Goal: Information Seeking & Learning: Learn about a topic

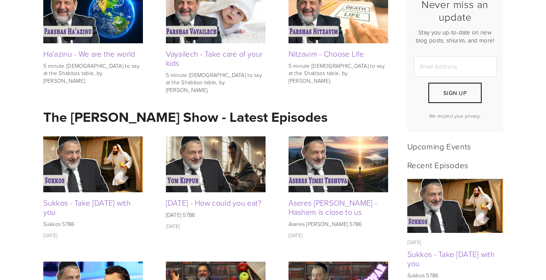
scroll to position [115, 0]
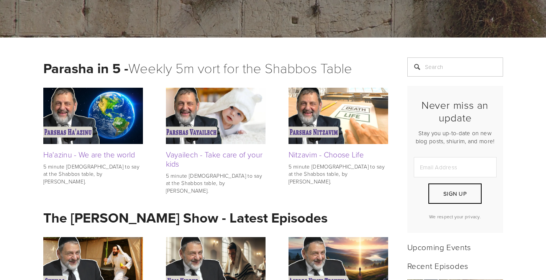
click at [91, 140] on img at bounding box center [93, 116] width 100 height 56
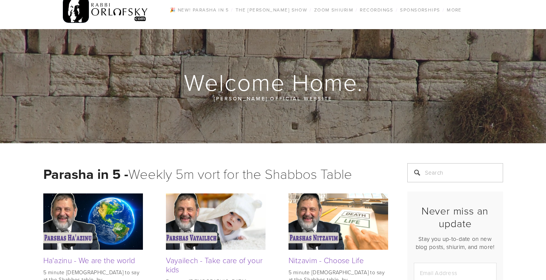
scroll to position [0, 0]
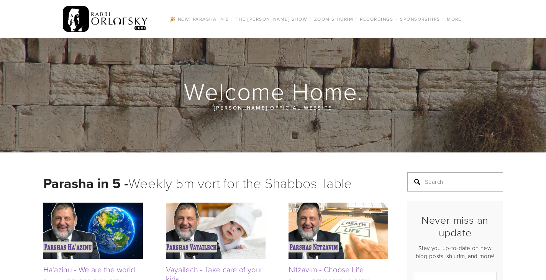
click at [427, 177] on input "Search" at bounding box center [455, 181] width 96 height 19
type input "succos"
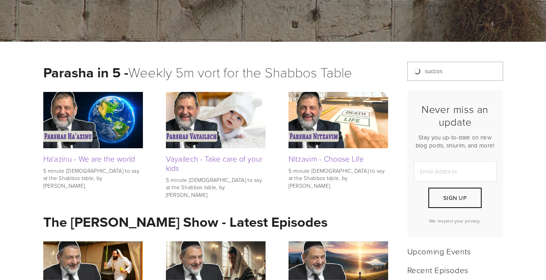
scroll to position [192, 0]
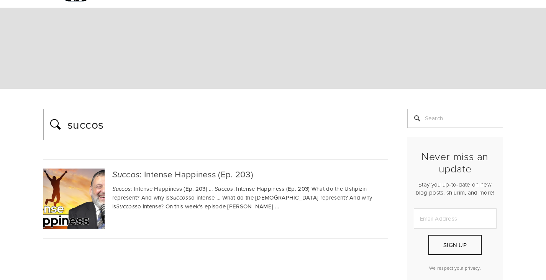
scroll to position [77, 0]
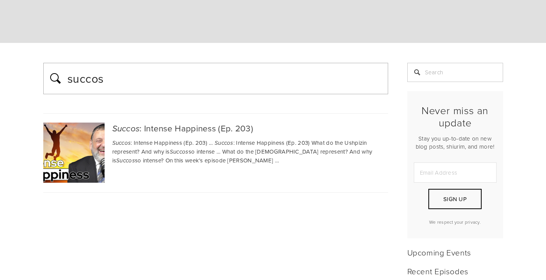
click at [178, 77] on input "succos" at bounding box center [225, 78] width 317 height 19
type input "sukkos"
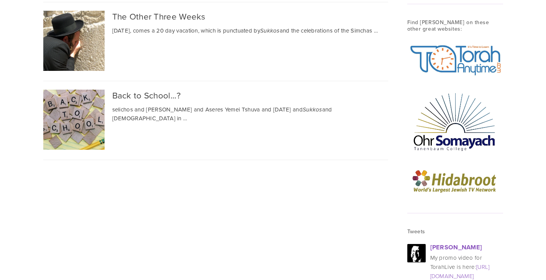
scroll to position [689, 0]
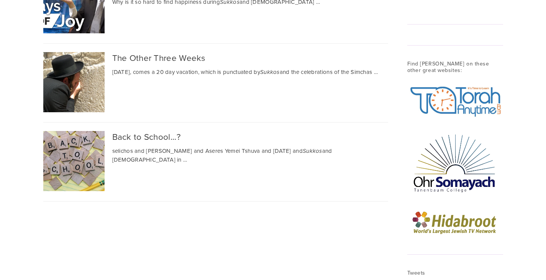
click at [450, 172] on img at bounding box center [455, 162] width 96 height 67
